Goal: Transaction & Acquisition: Book appointment/travel/reservation

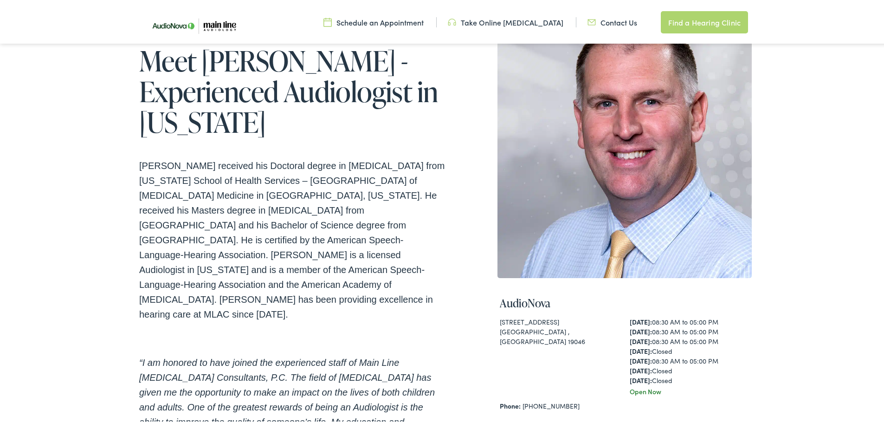
scroll to position [232, 0]
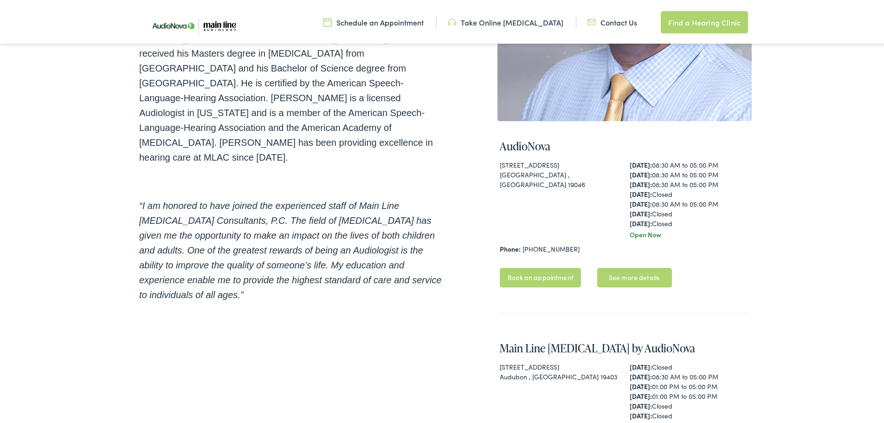
click at [549, 271] on link "Book an appointment" at bounding box center [540, 275] width 81 height 19
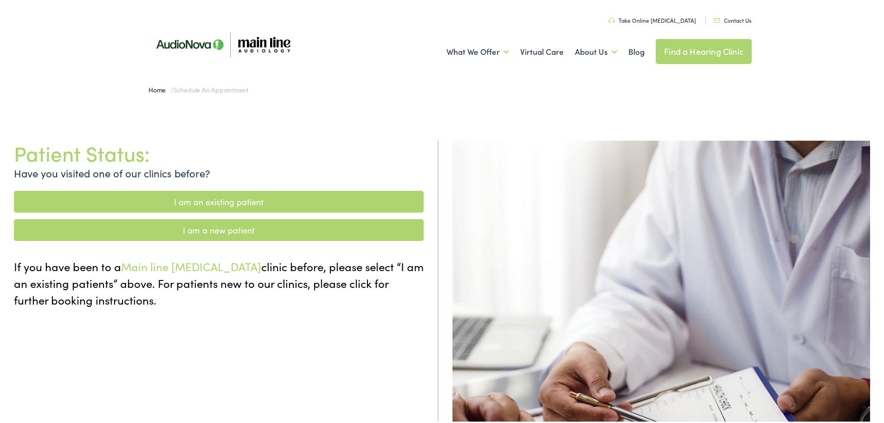
click at [263, 235] on link "I am a new patient" at bounding box center [219, 228] width 410 height 22
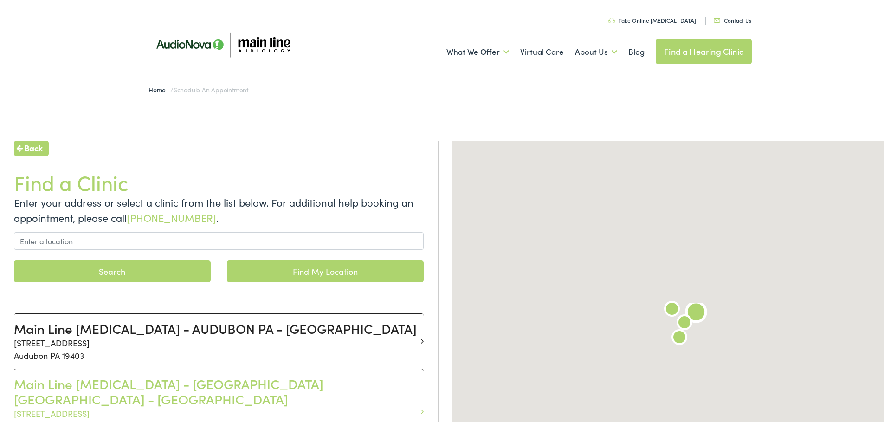
click at [233, 381] on h3 "Main Line [MEDICAL_DATA] - [GEOGRAPHIC_DATA] [GEOGRAPHIC_DATA] - [GEOGRAPHIC_DA…" at bounding box center [215, 389] width 403 height 31
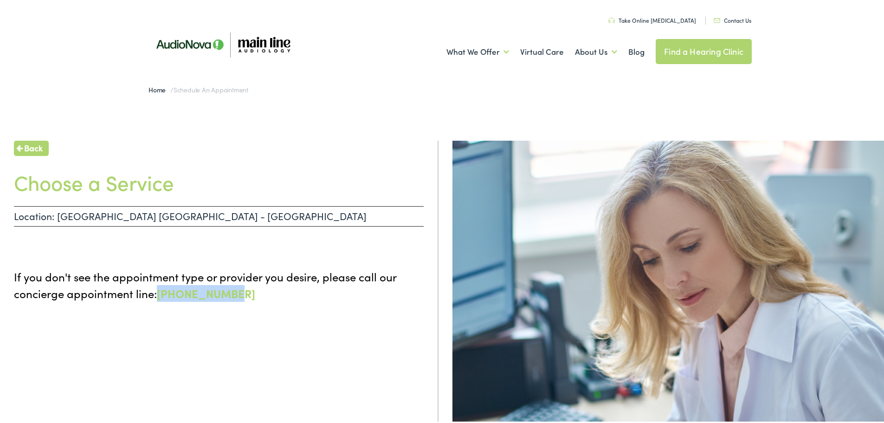
drag, startPoint x: 233, startPoint y: 293, endPoint x: 161, endPoint y: 292, distance: 72.9
click at [161, 292] on p "If you don't see the appointment type or provider you desire, please call our c…" at bounding box center [219, 282] width 410 height 33
copy link "855-720-0767"
click at [181, 33] on img at bounding box center [222, 42] width 167 height 57
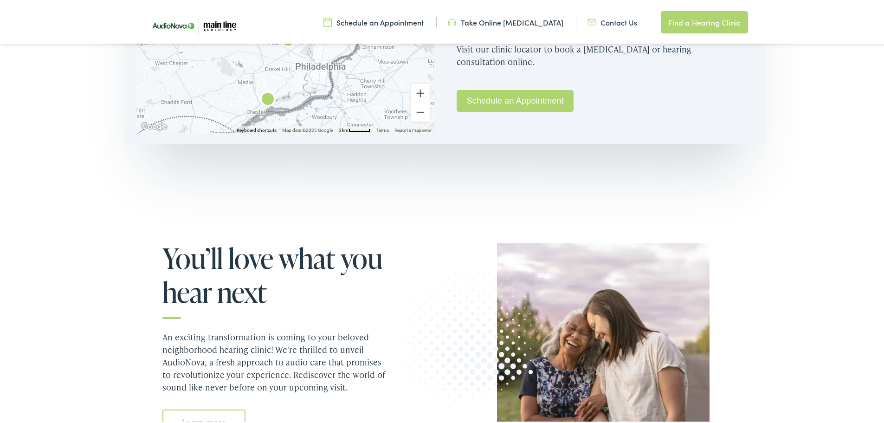
scroll to position [742, 0]
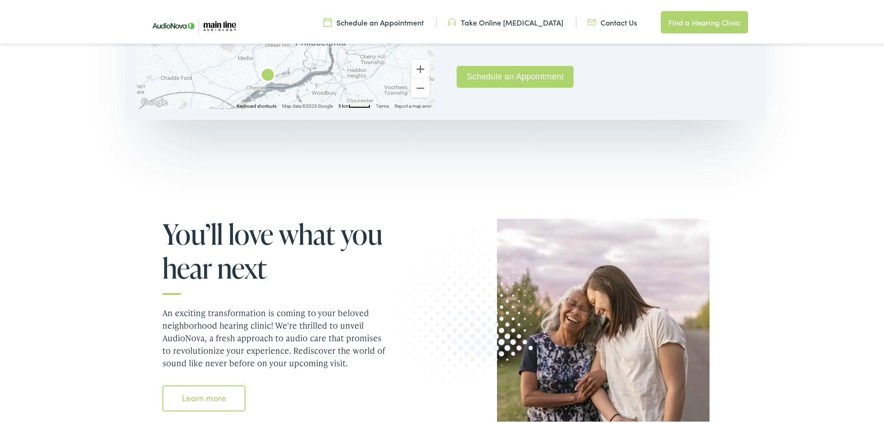
click at [496, 79] on link "Schedule an Appointment" at bounding box center [515, 75] width 117 height 22
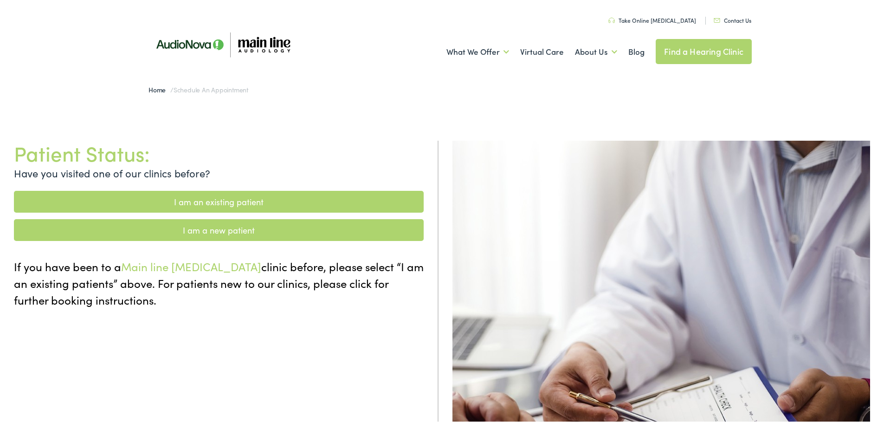
click at [192, 236] on link "I am a new patient" at bounding box center [219, 228] width 410 height 22
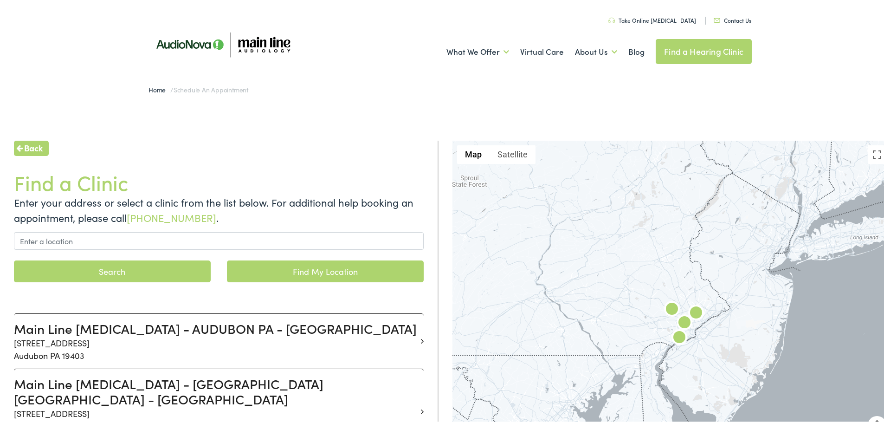
click at [234, 49] on img at bounding box center [222, 42] width 167 height 57
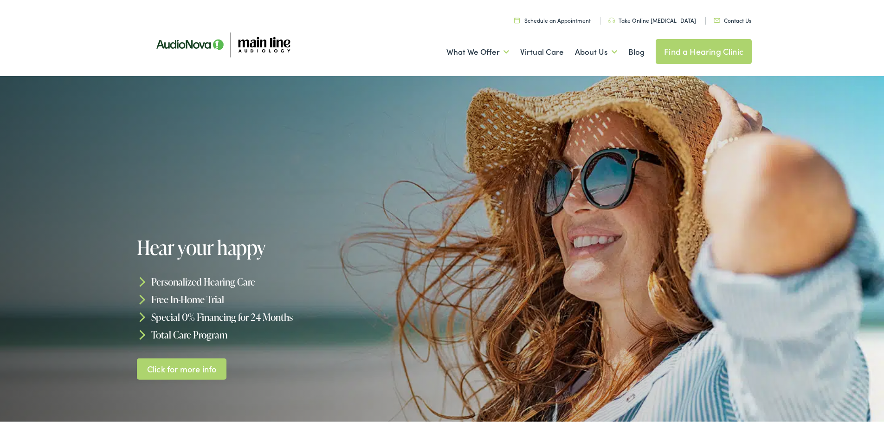
click at [725, 18] on link "Contact Us" at bounding box center [733, 18] width 38 height 8
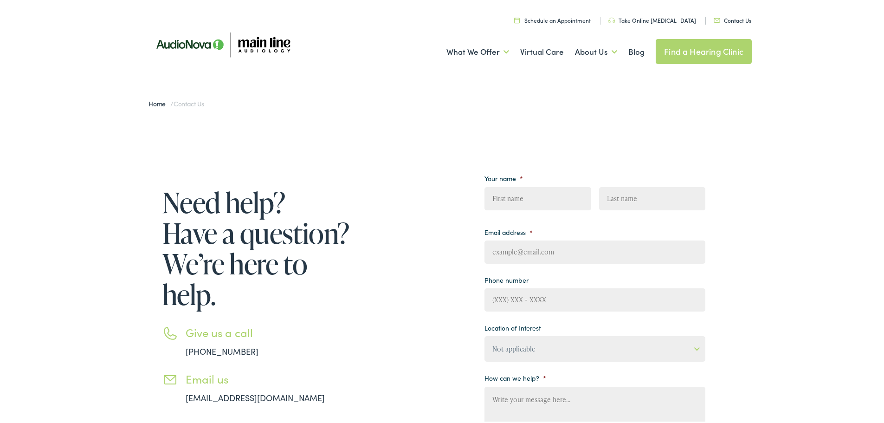
click at [559, 19] on link "Schedule an Appointment" at bounding box center [552, 18] width 77 height 8
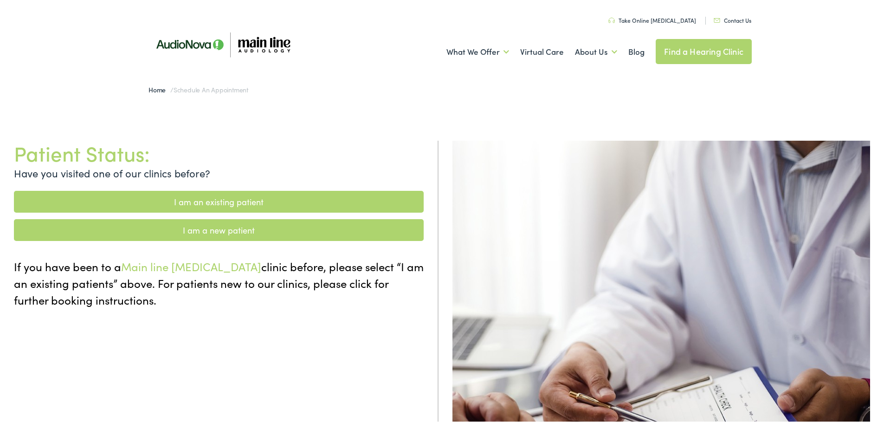
click at [214, 199] on link "I am an existing patient" at bounding box center [219, 200] width 410 height 22
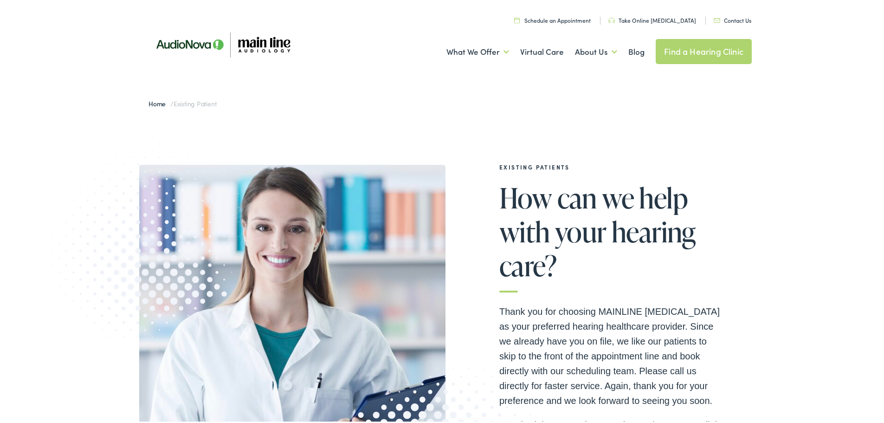
scroll to position [232, 0]
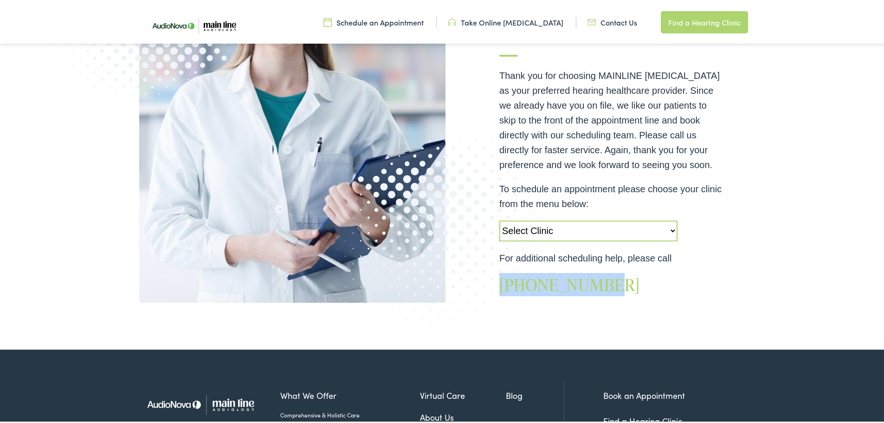
drag, startPoint x: 603, startPoint y: 282, endPoint x: 500, endPoint y: 278, distance: 103.5
click at [500, 278] on h2 "888-480-2052" at bounding box center [610, 283] width 223 height 20
copy link "888-480-2052"
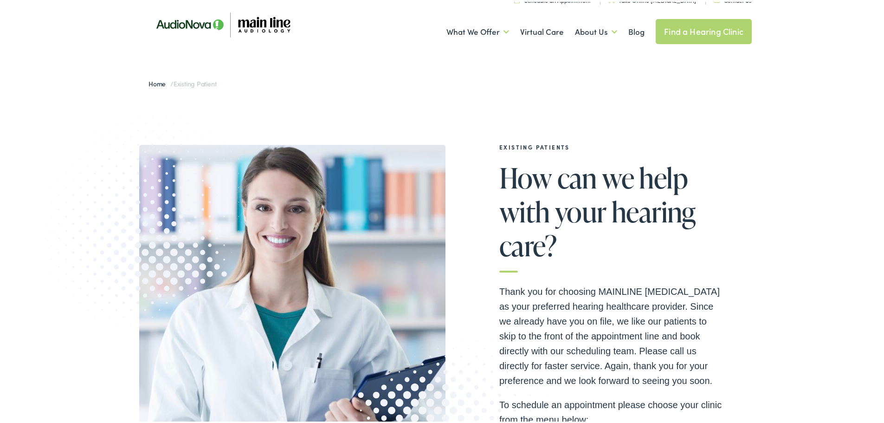
scroll to position [0, 0]
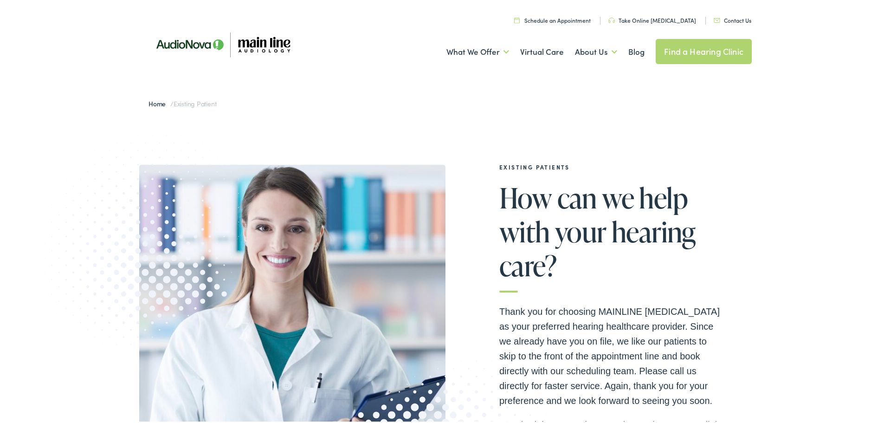
click at [587, 18] on link "Schedule an Appointment" at bounding box center [552, 18] width 77 height 8
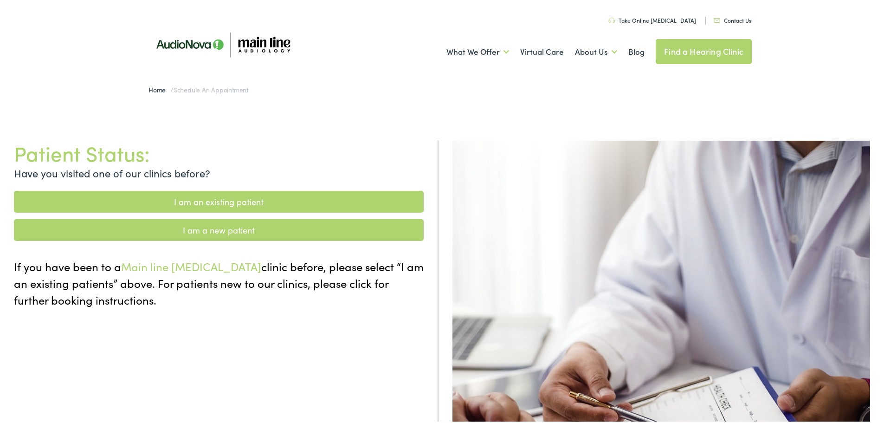
click at [202, 232] on link "I am a new patient" at bounding box center [219, 228] width 410 height 22
